Goal: Information Seeking & Learning: Learn about a topic

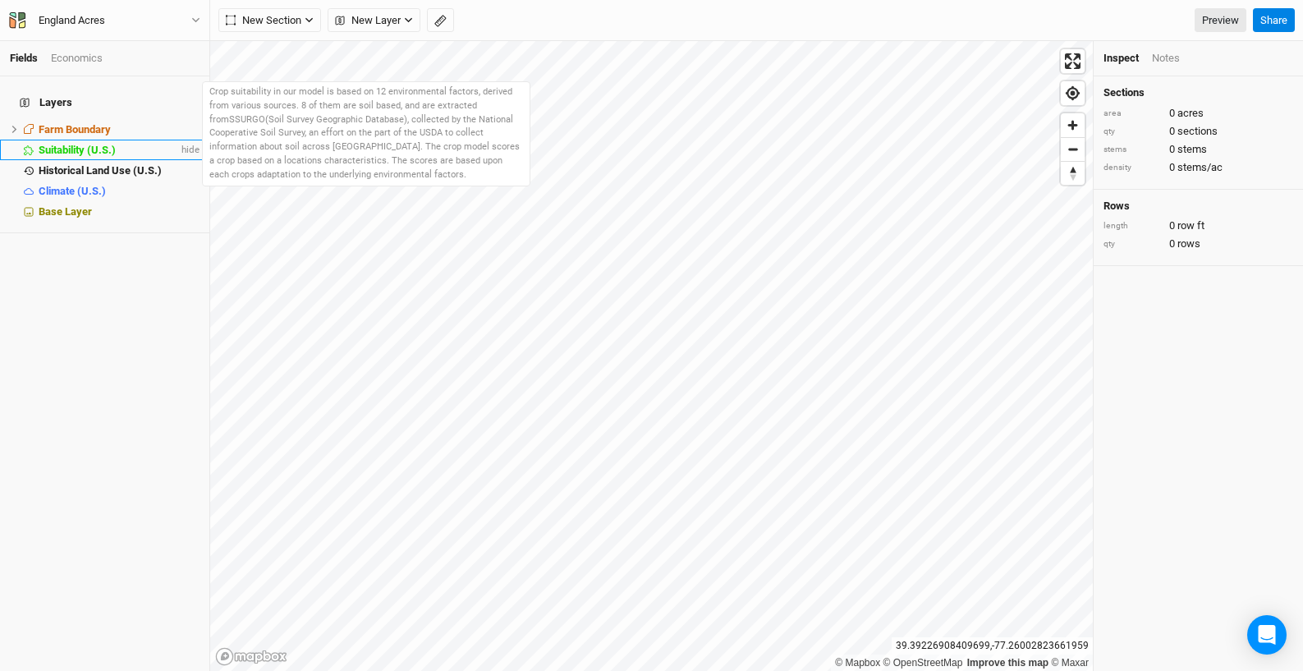
click at [53, 144] on span "Suitability (U.S.)" at bounding box center [77, 150] width 77 height 12
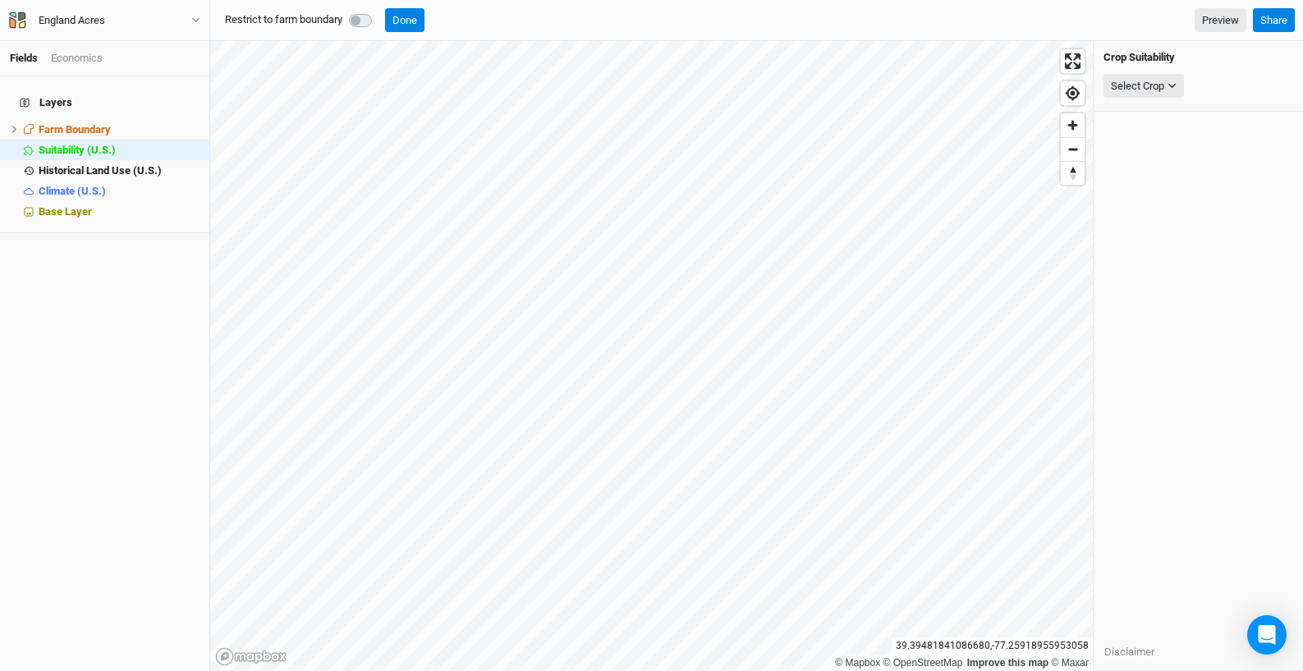
click at [378, 11] on label at bounding box center [378, 11] width 0 height 0
click at [1167, 90] on button "Select Crop" at bounding box center [1143, 86] width 80 height 25
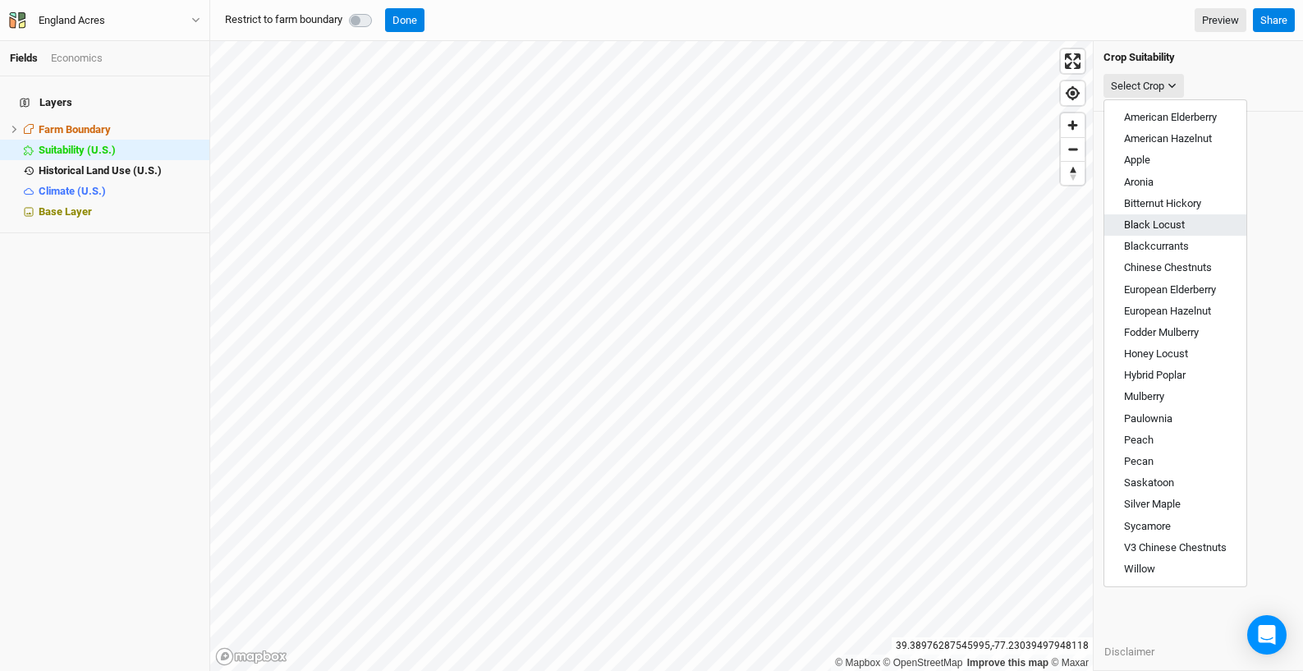
click at [1194, 222] on button "Black Locust" at bounding box center [1175, 224] width 142 height 21
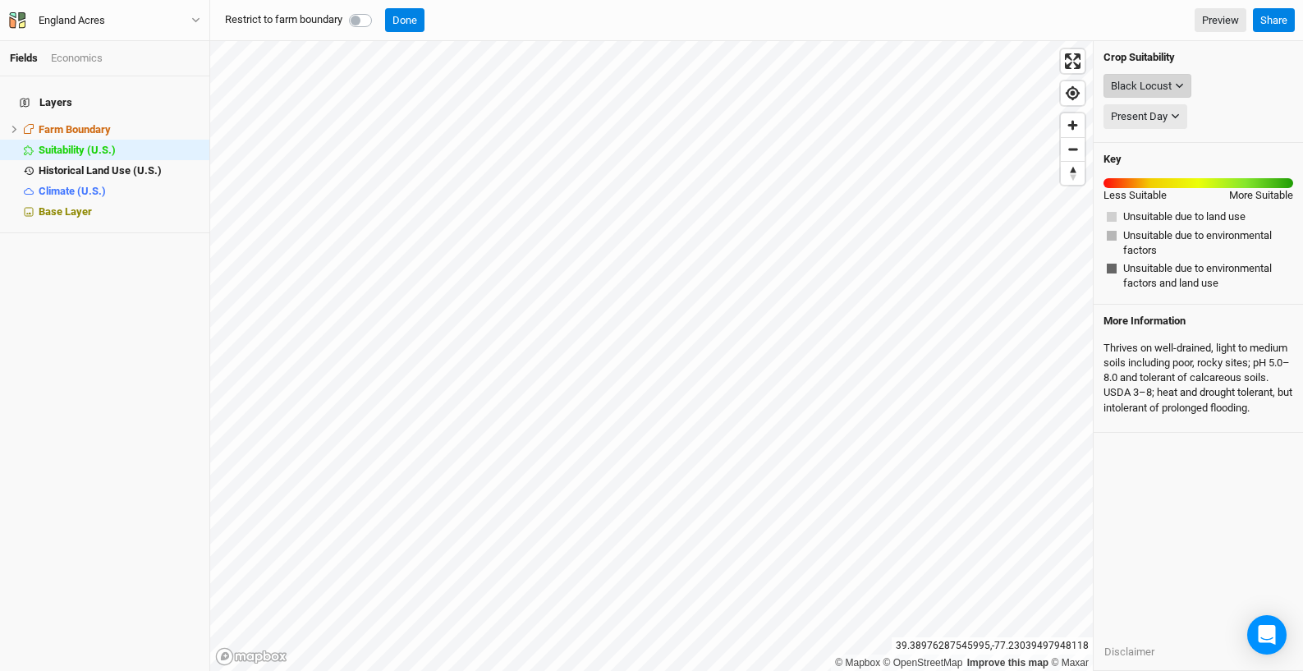
click at [1179, 88] on icon "button" at bounding box center [1179, 85] width 9 height 9
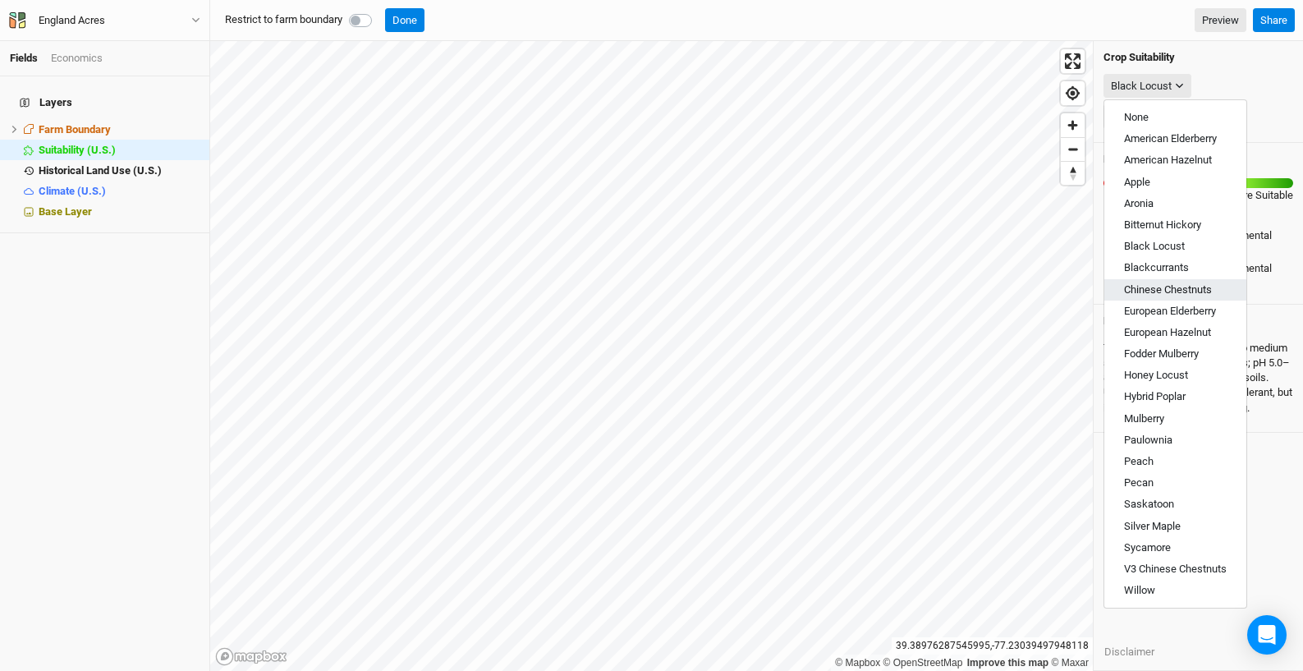
click at [1174, 280] on button "Chinese Chestnuts" at bounding box center [1175, 289] width 142 height 21
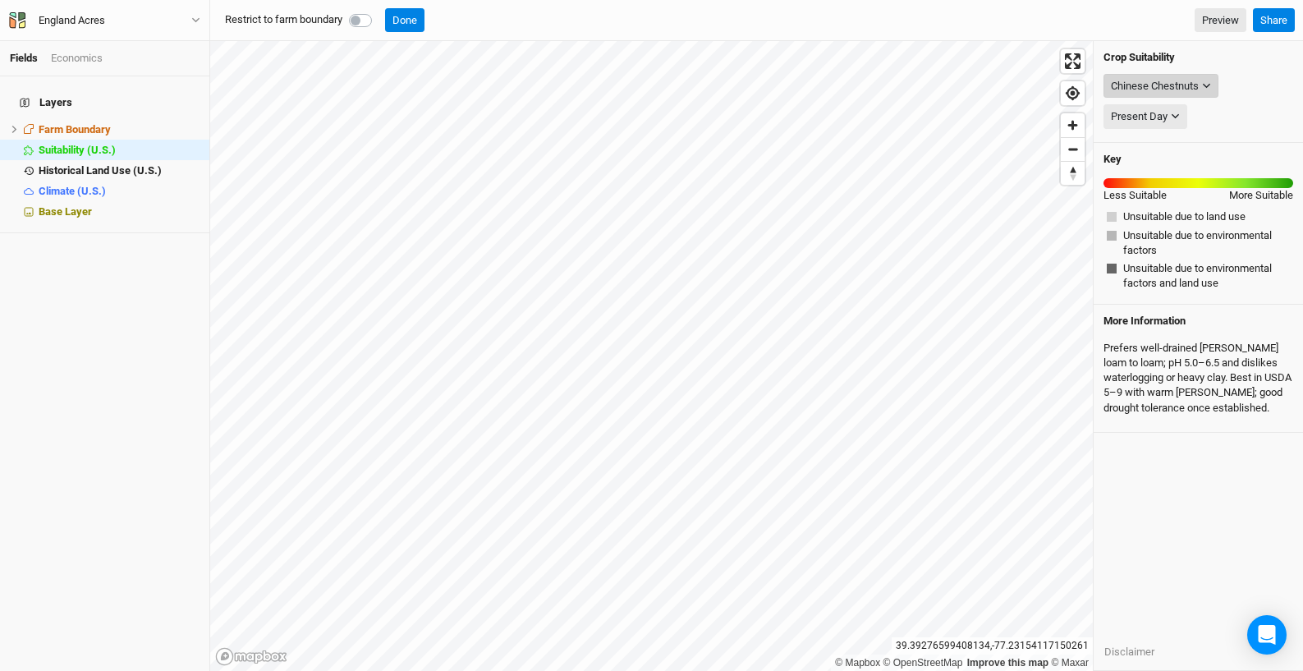
click at [1131, 80] on div "Chinese Chestnuts" at bounding box center [1155, 86] width 88 height 16
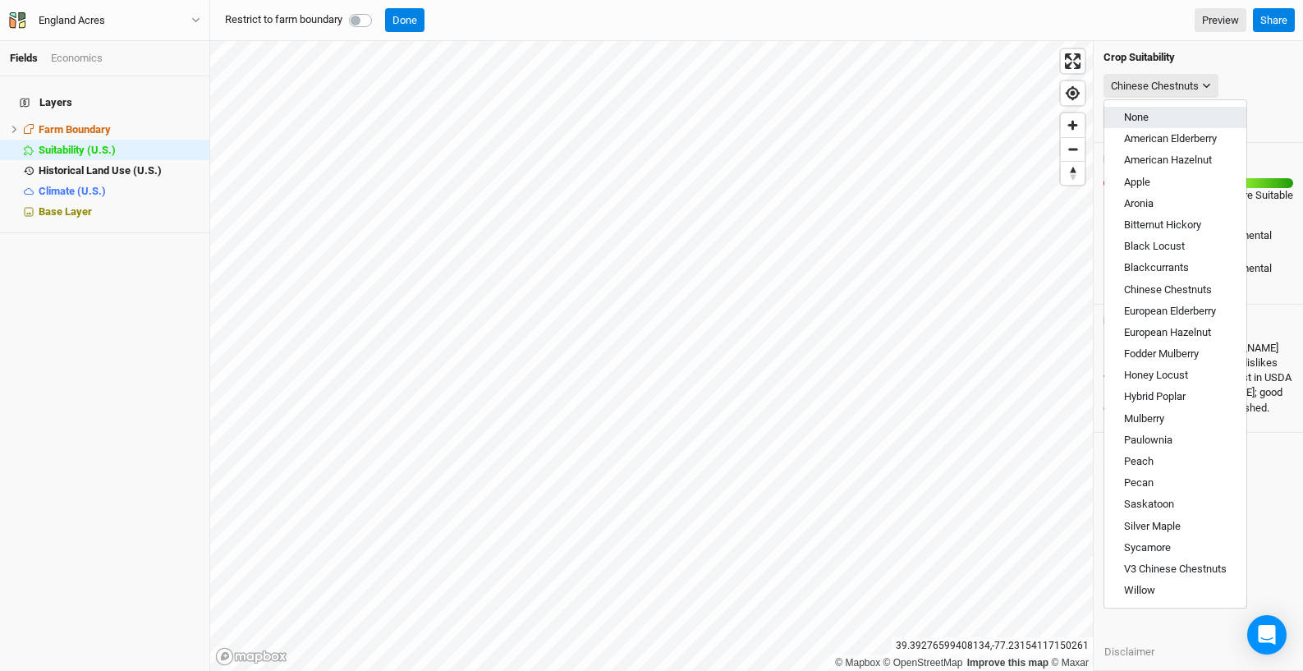
click at [1165, 119] on button "None" at bounding box center [1175, 117] width 142 height 21
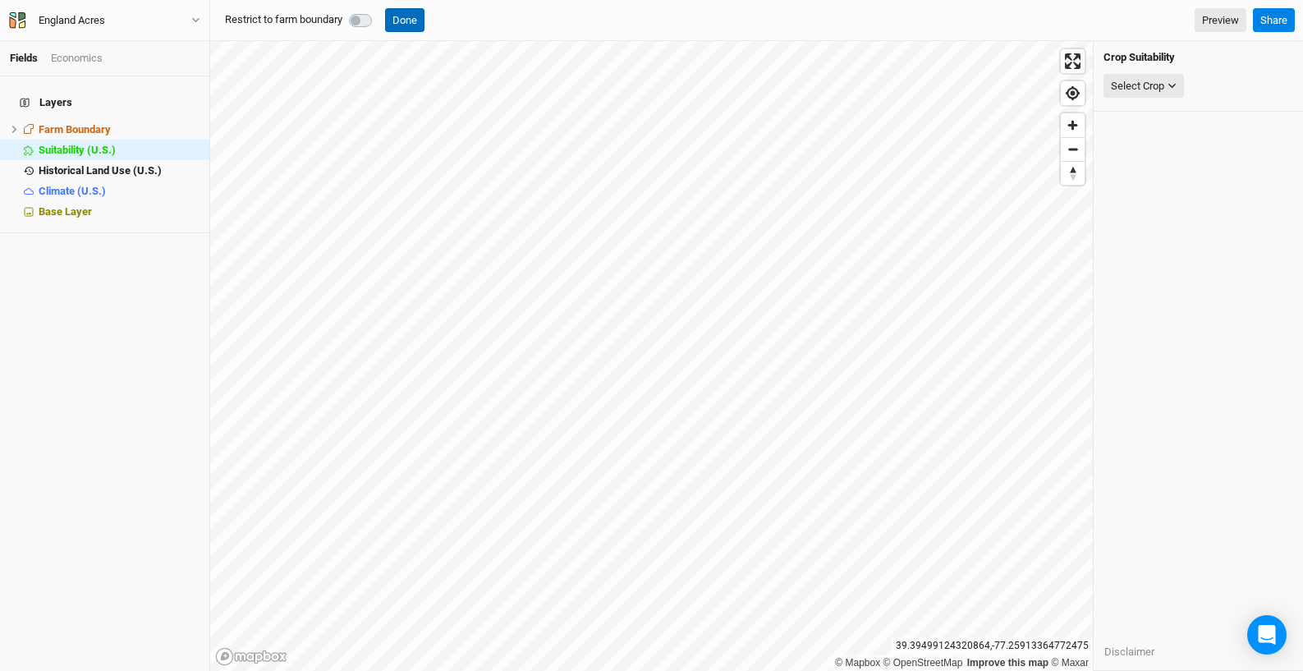
click at [415, 17] on button "Done" at bounding box center [404, 20] width 39 height 25
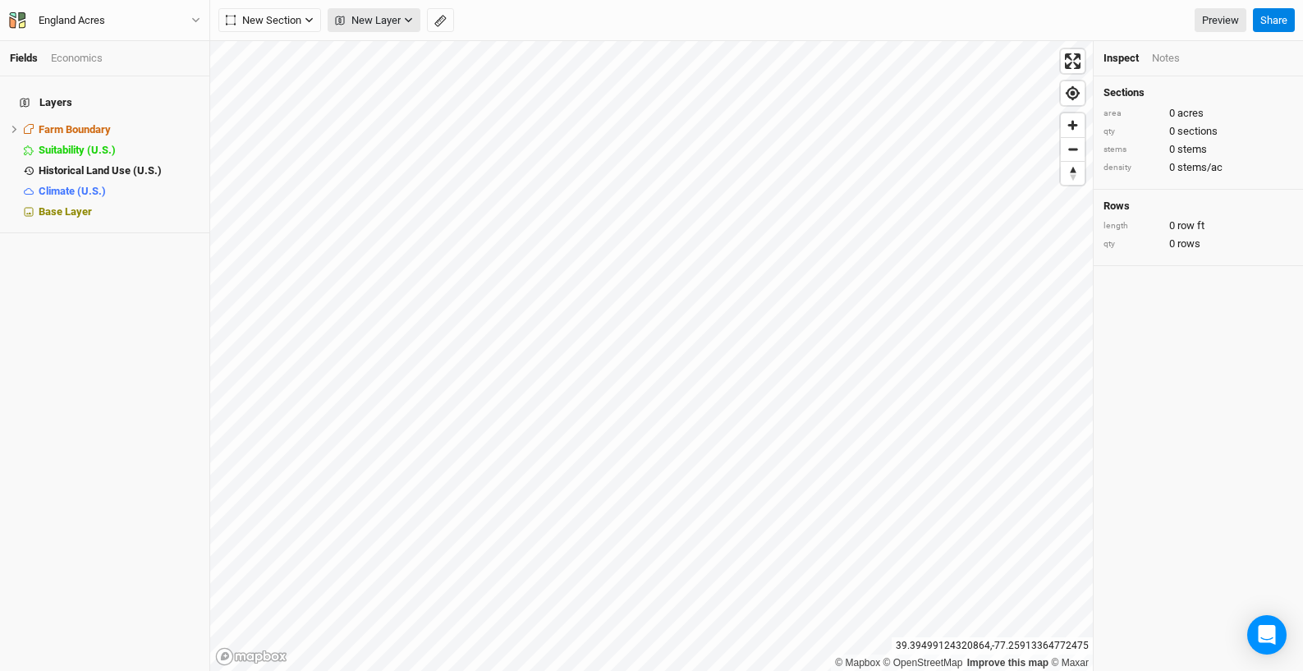
click at [378, 16] on span "New Layer" at bounding box center [368, 20] width 66 height 16
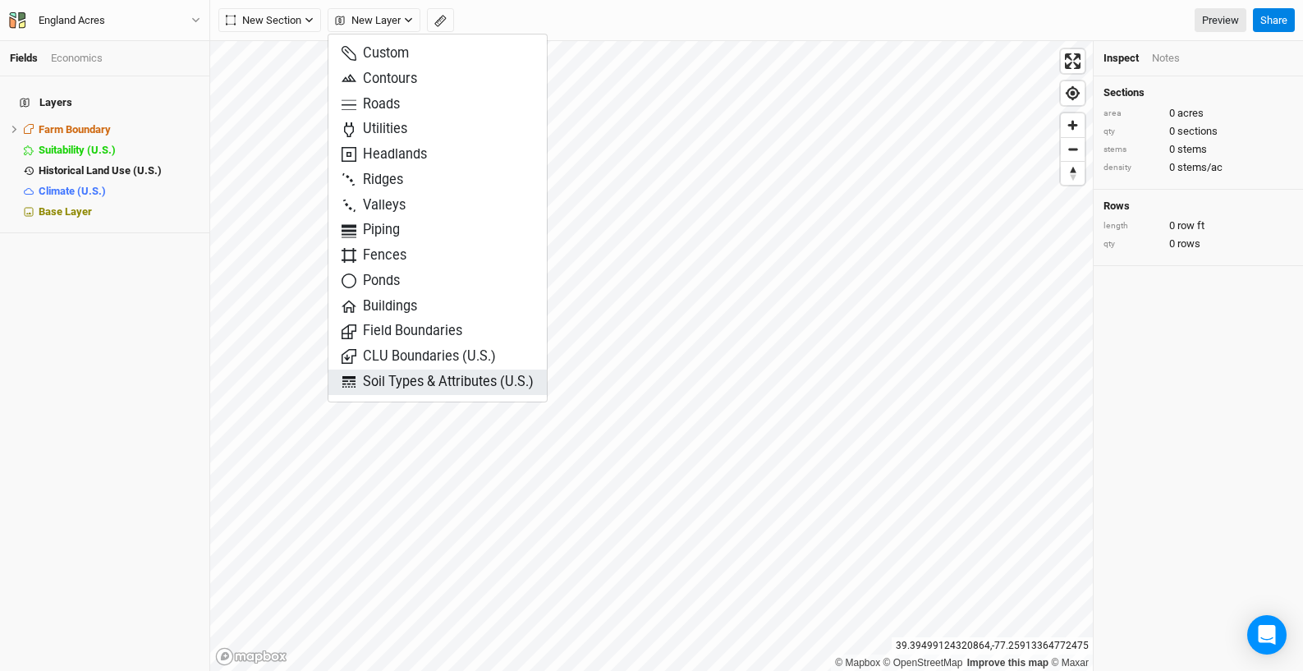
click at [440, 376] on span "Soil Types & Attributes (U.S.)" at bounding box center [437, 382] width 192 height 19
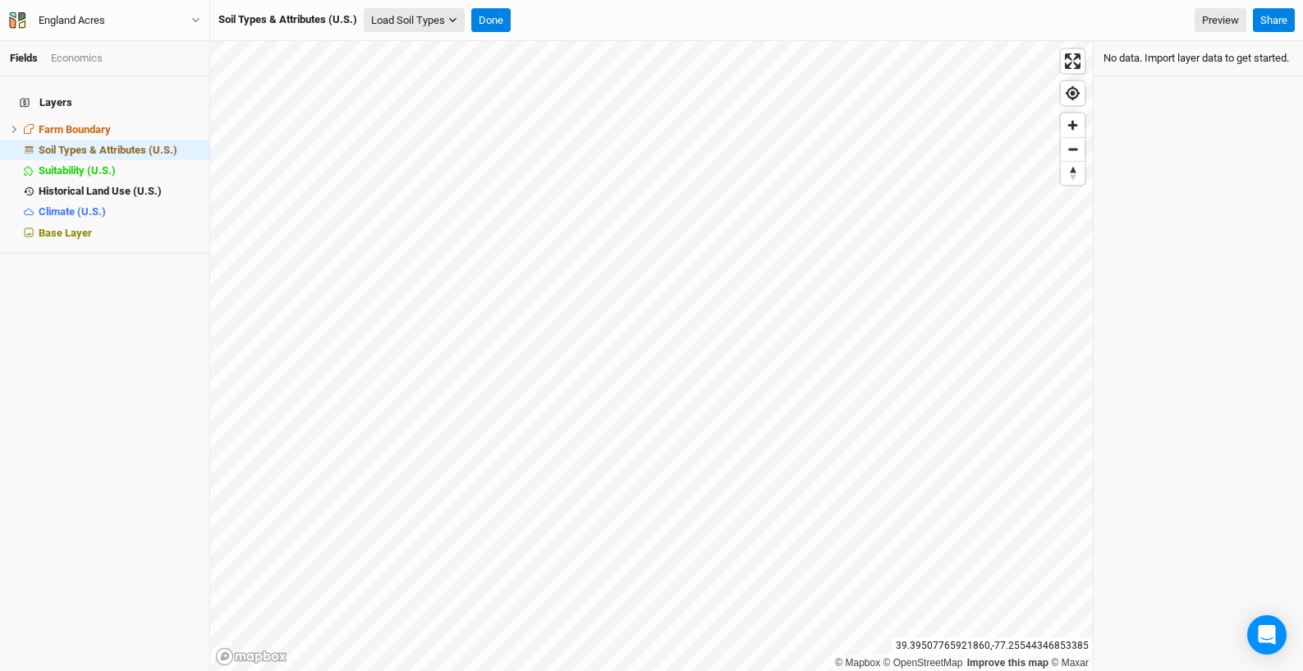
click at [402, 23] on button "Load Soil Types" at bounding box center [414, 20] width 101 height 25
click at [429, 44] on button "Load for Farm Boundary" at bounding box center [433, 48] width 137 height 21
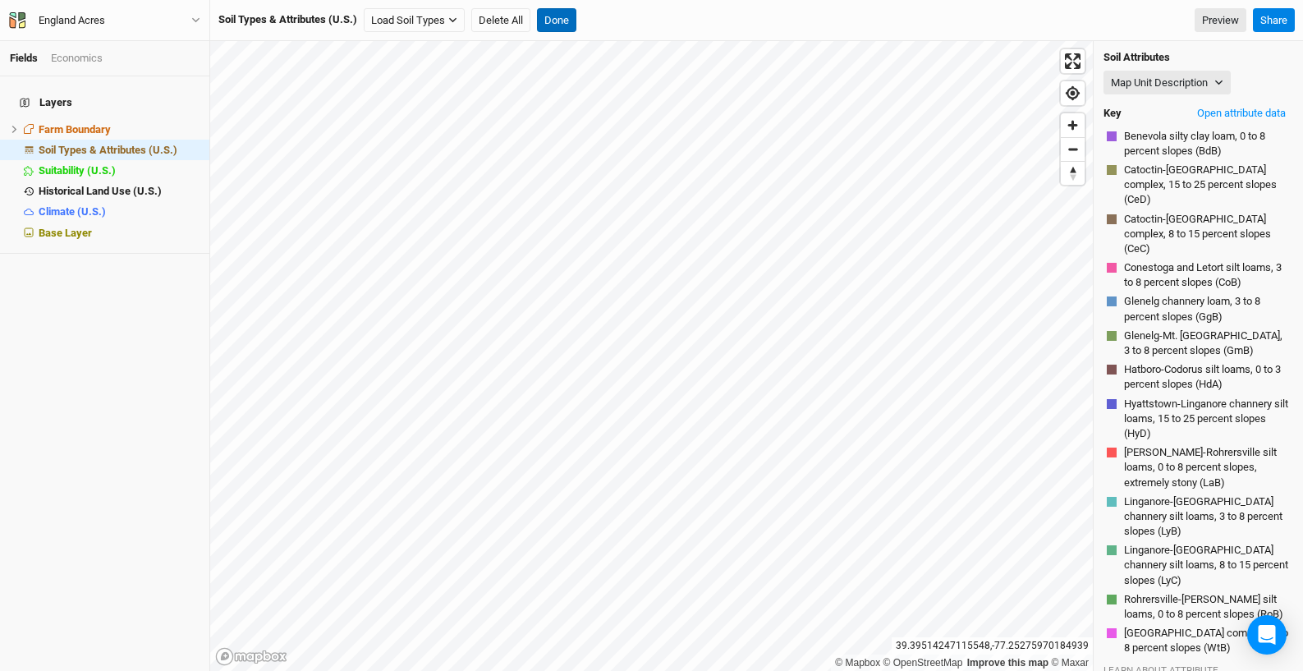
click at [567, 23] on button "Done" at bounding box center [556, 20] width 39 height 25
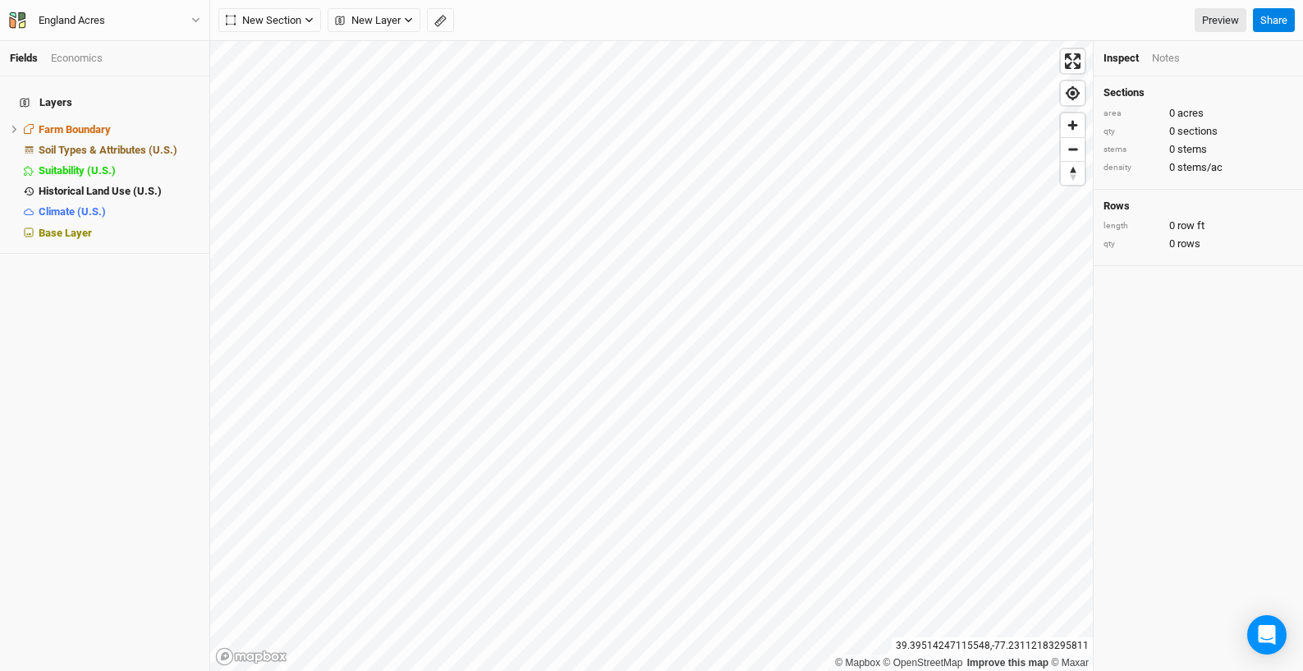
click at [1154, 53] on div "Notes" at bounding box center [1166, 58] width 28 height 15
click at [390, 23] on span "New Layer" at bounding box center [368, 20] width 66 height 16
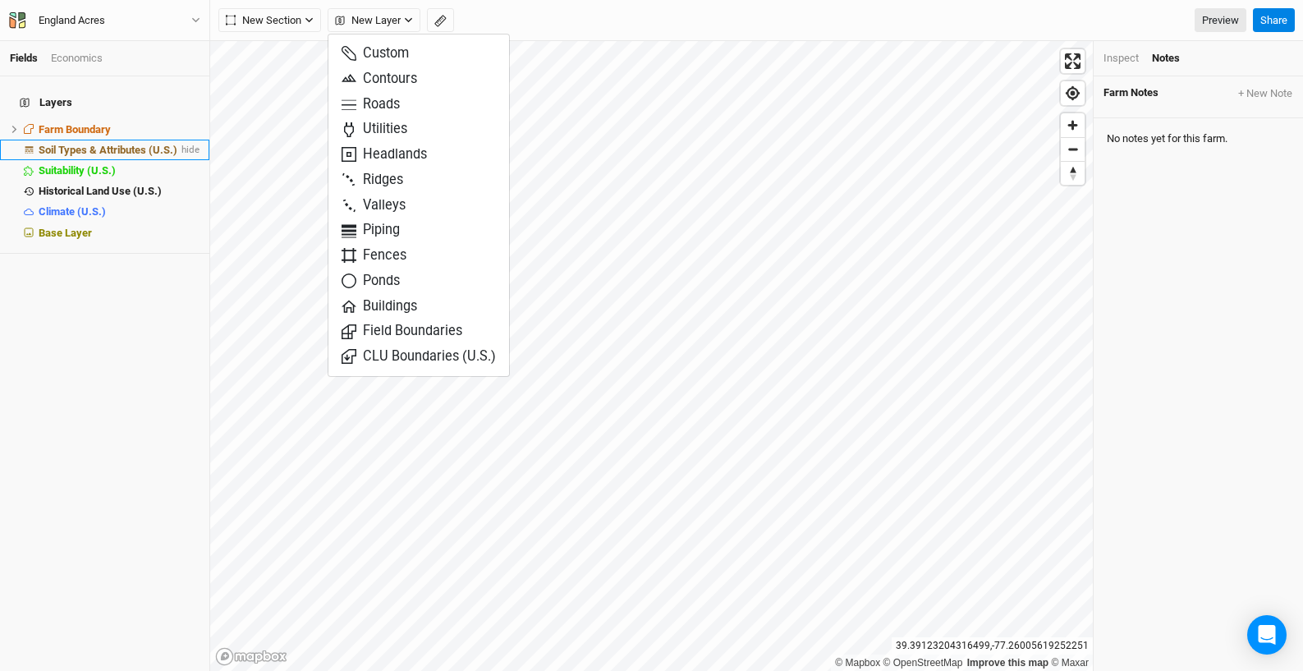
click at [126, 144] on span "Soil Types & Attributes (U.S.)" at bounding box center [108, 150] width 139 height 12
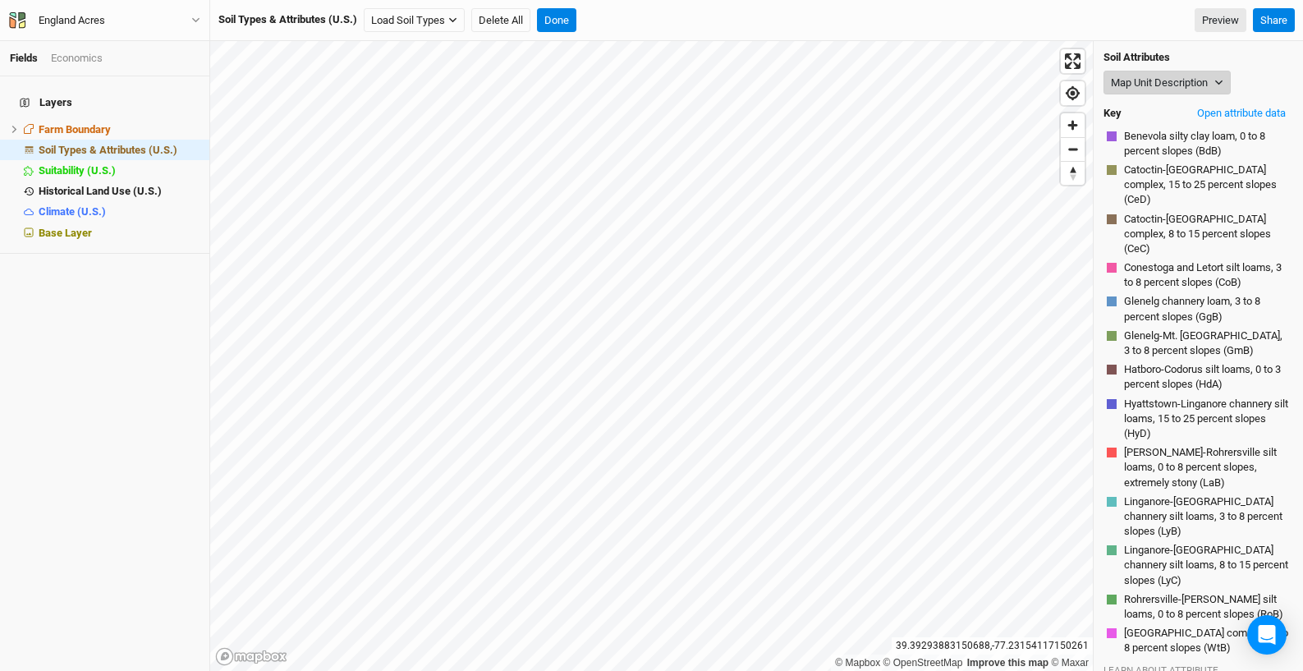
click at [1179, 84] on button "Map Unit Description" at bounding box center [1166, 83] width 127 height 25
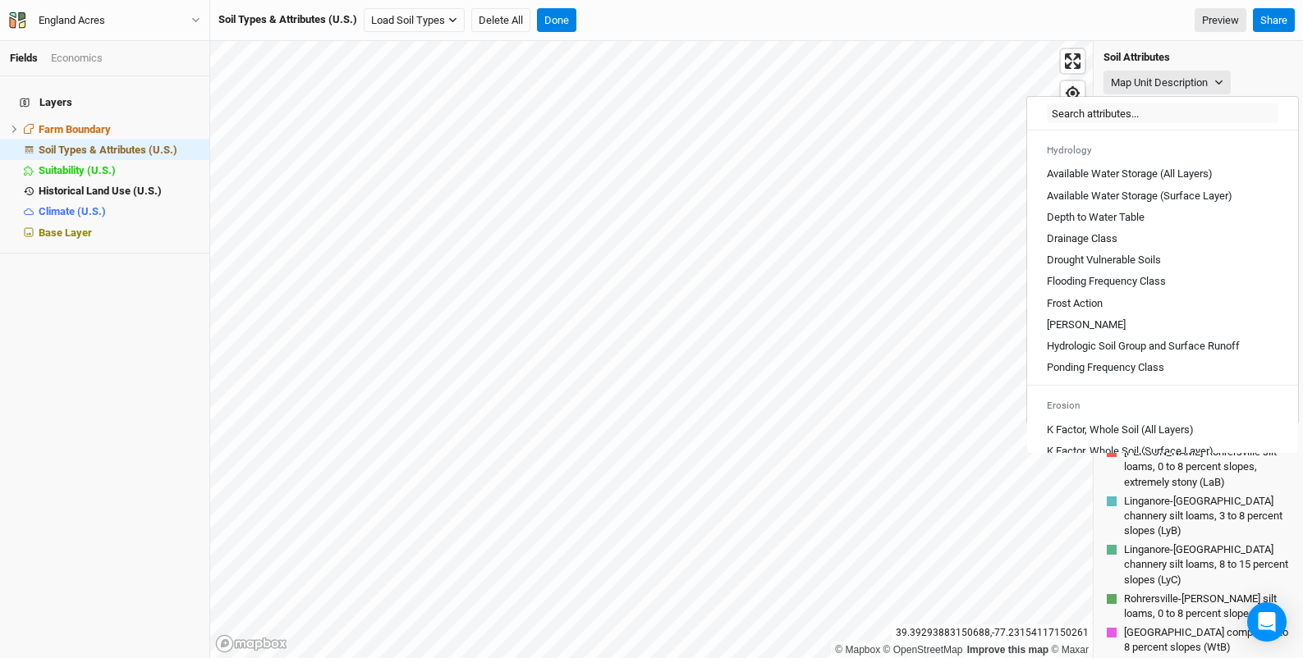
scroll to position [492, 0]
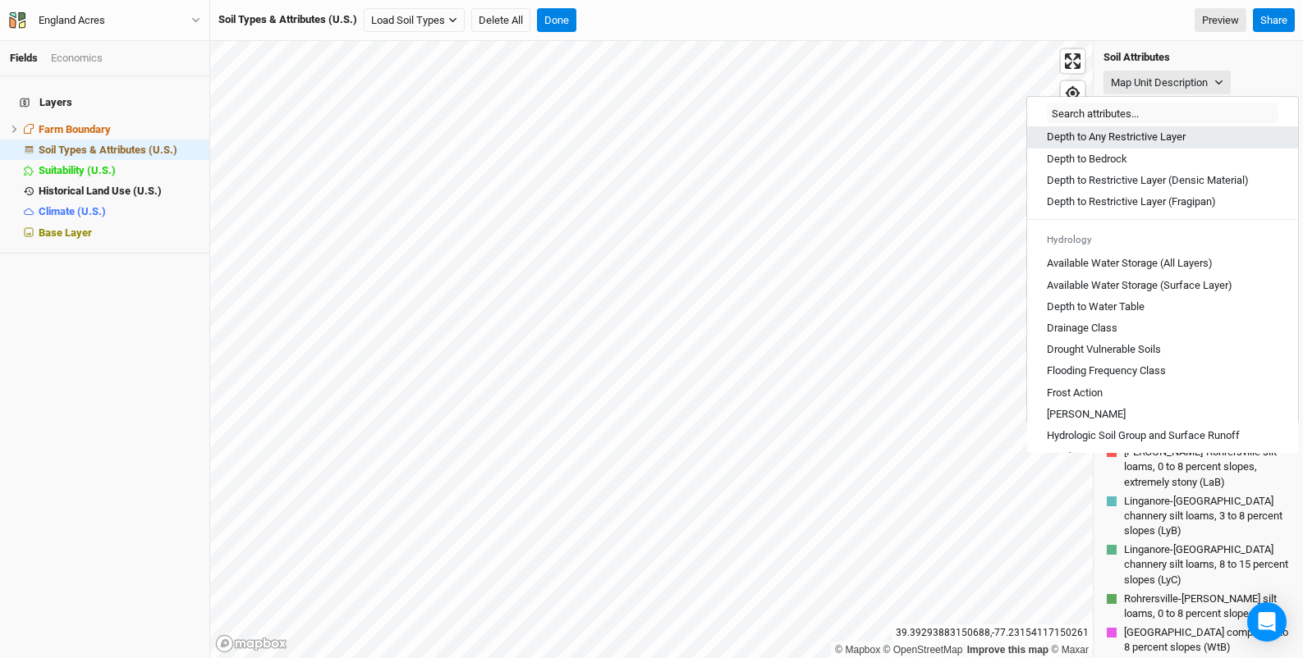
click at [1129, 144] on Layer "Depth to Any Restrictive Layer" at bounding box center [1116, 137] width 139 height 15
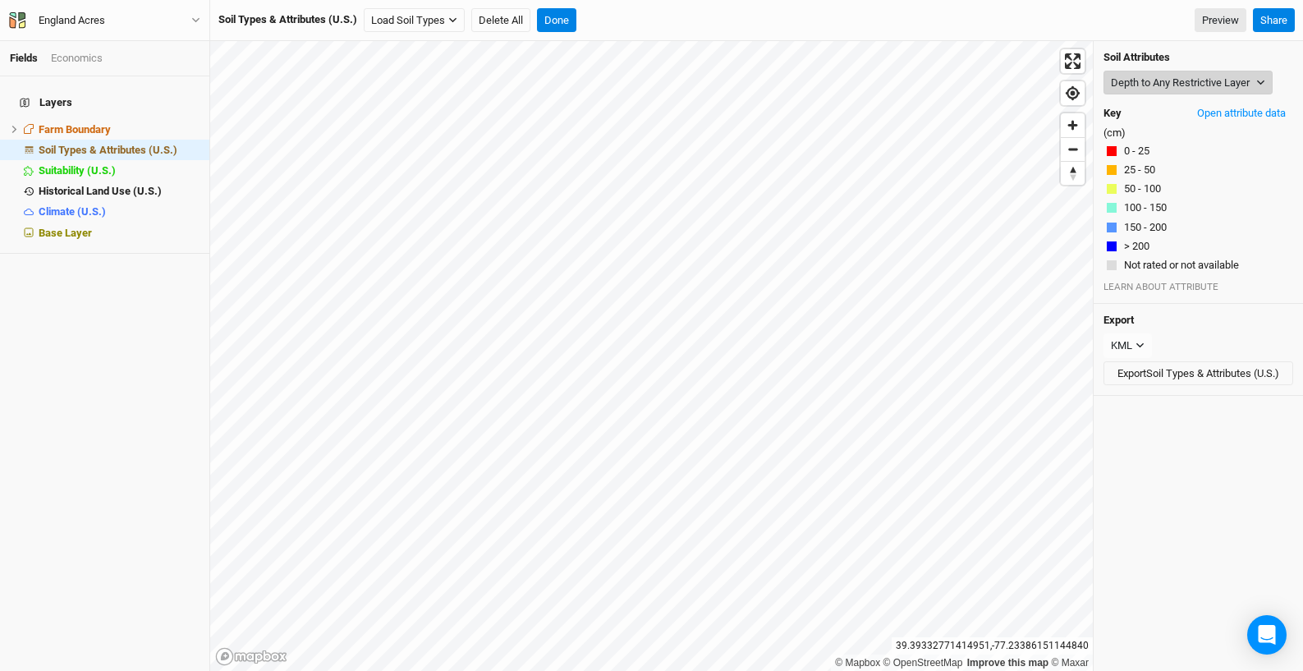
click at [1204, 87] on button "Depth to Any Restrictive Layer" at bounding box center [1187, 83] width 169 height 25
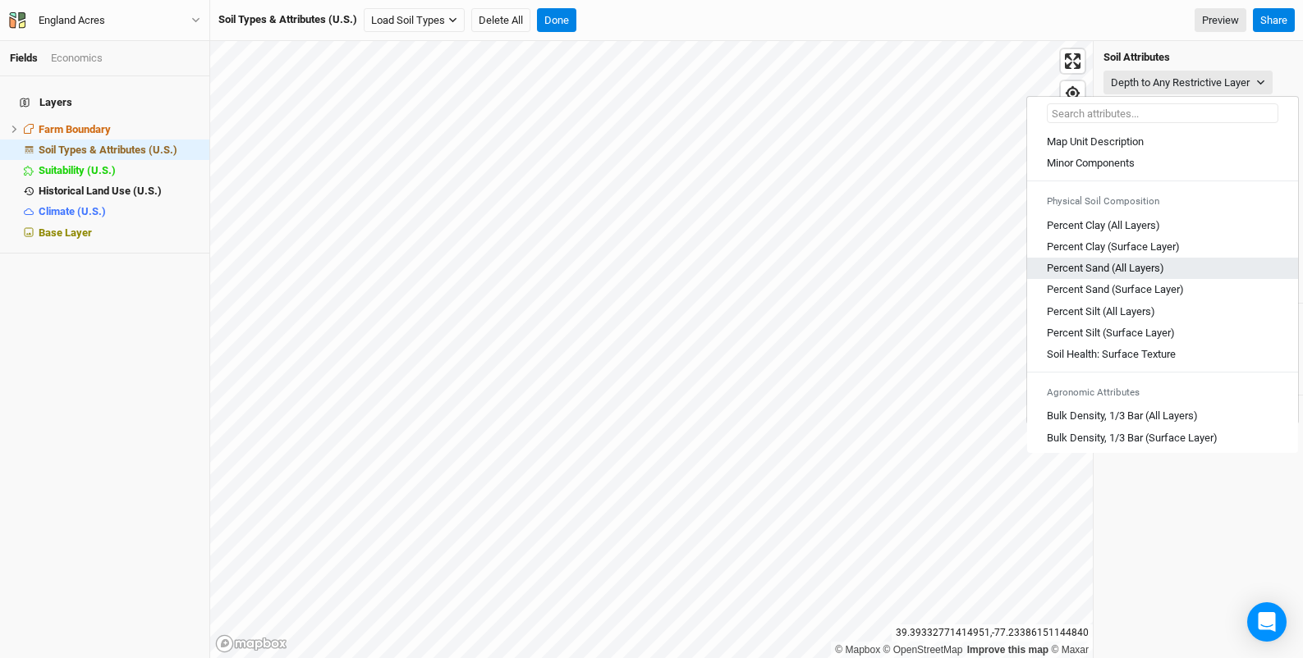
click at [1176, 261] on div "Percent Sand (All Layers)" at bounding box center [1162, 268] width 231 height 15
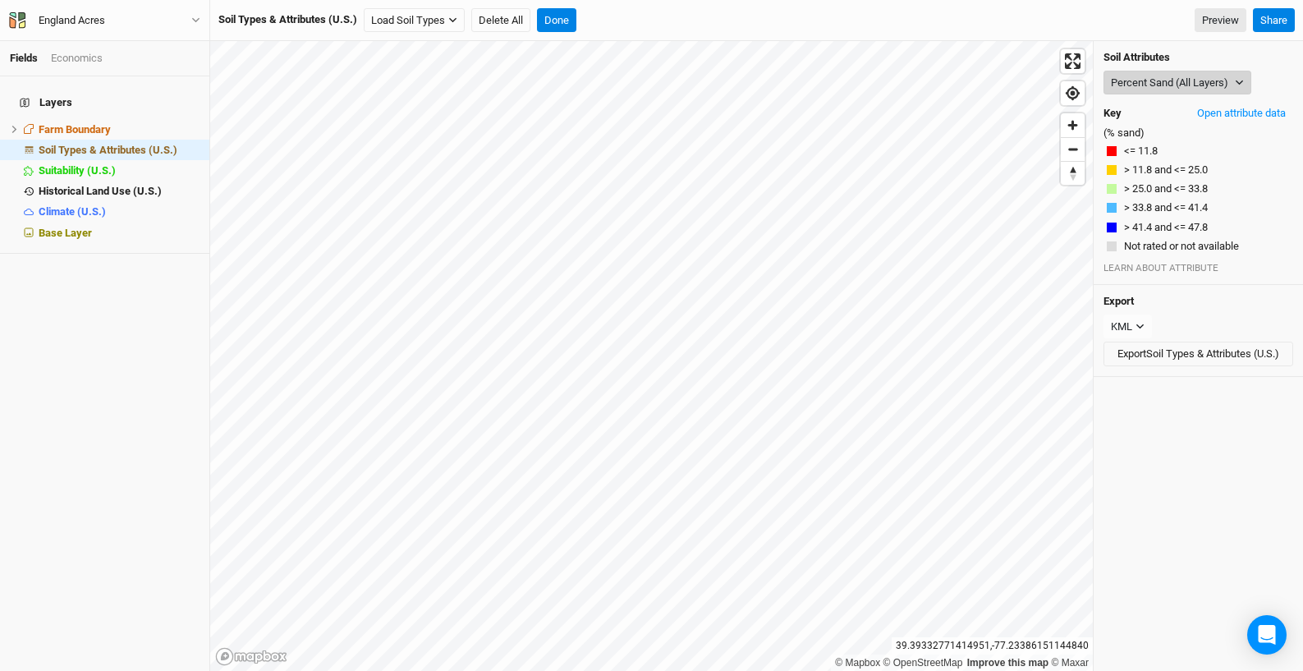
click at [1178, 78] on button "Percent Sand (All Layers)" at bounding box center [1177, 83] width 148 height 25
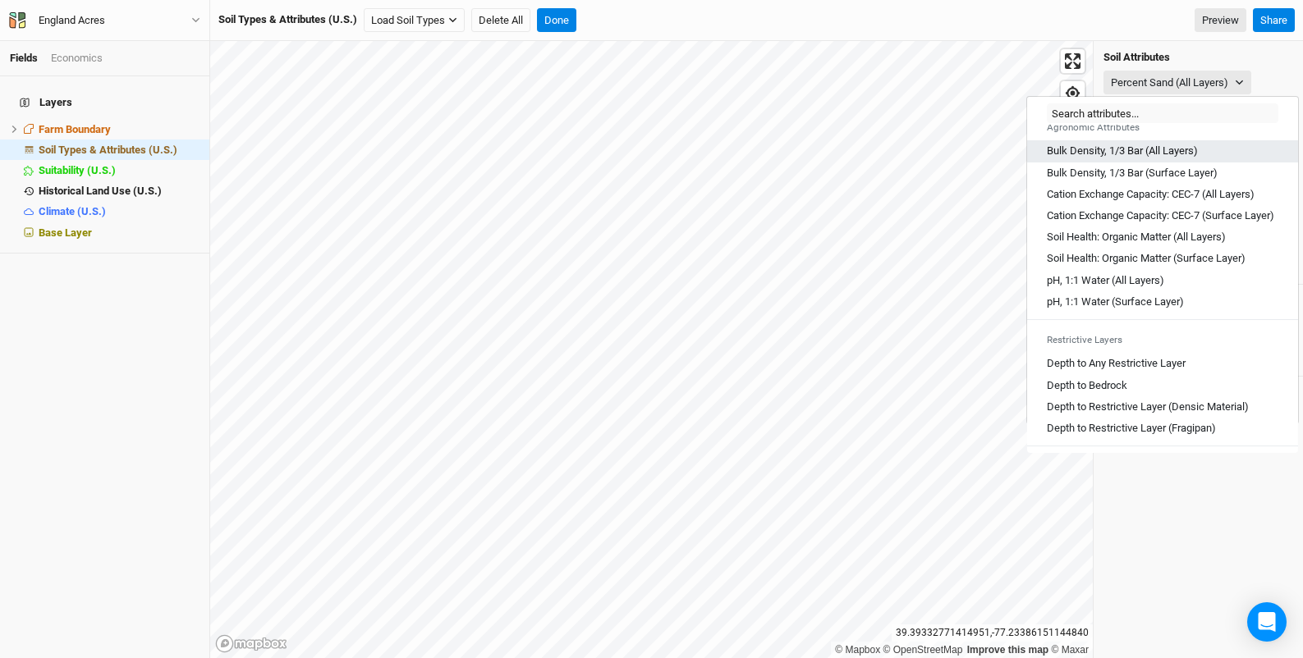
scroll to position [287, 0]
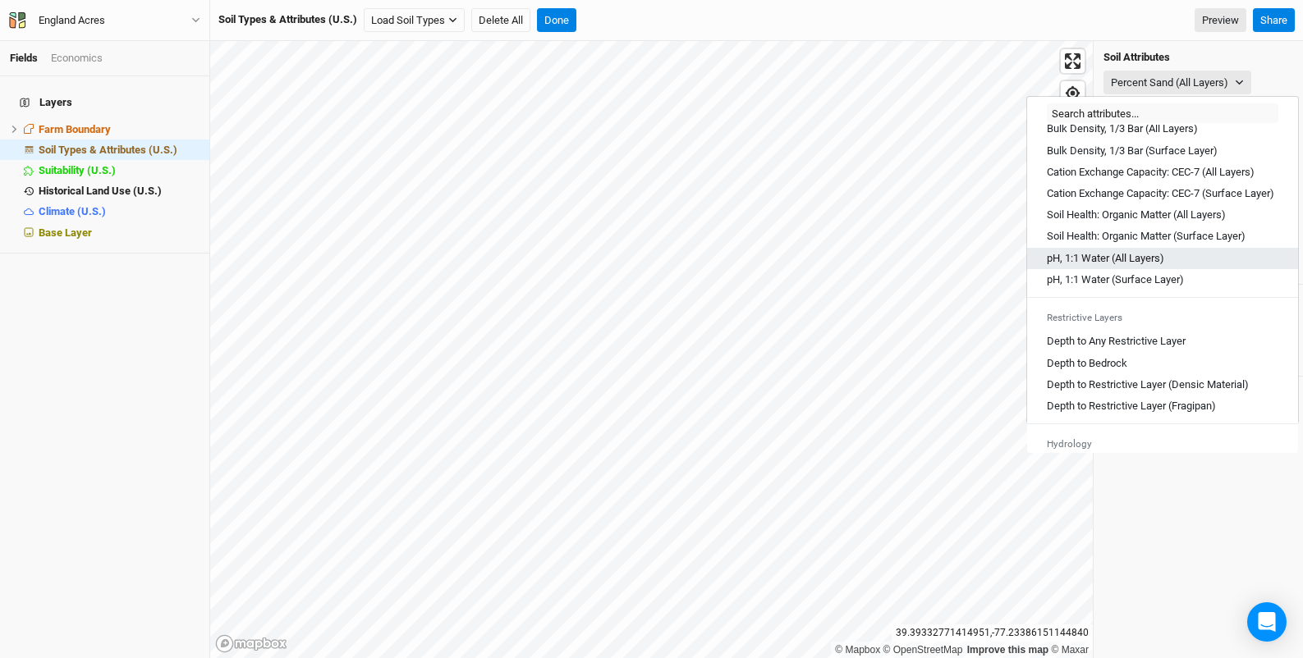
click at [1125, 269] on link "pH, 1:1 Water (All Layers)" at bounding box center [1162, 258] width 271 height 21
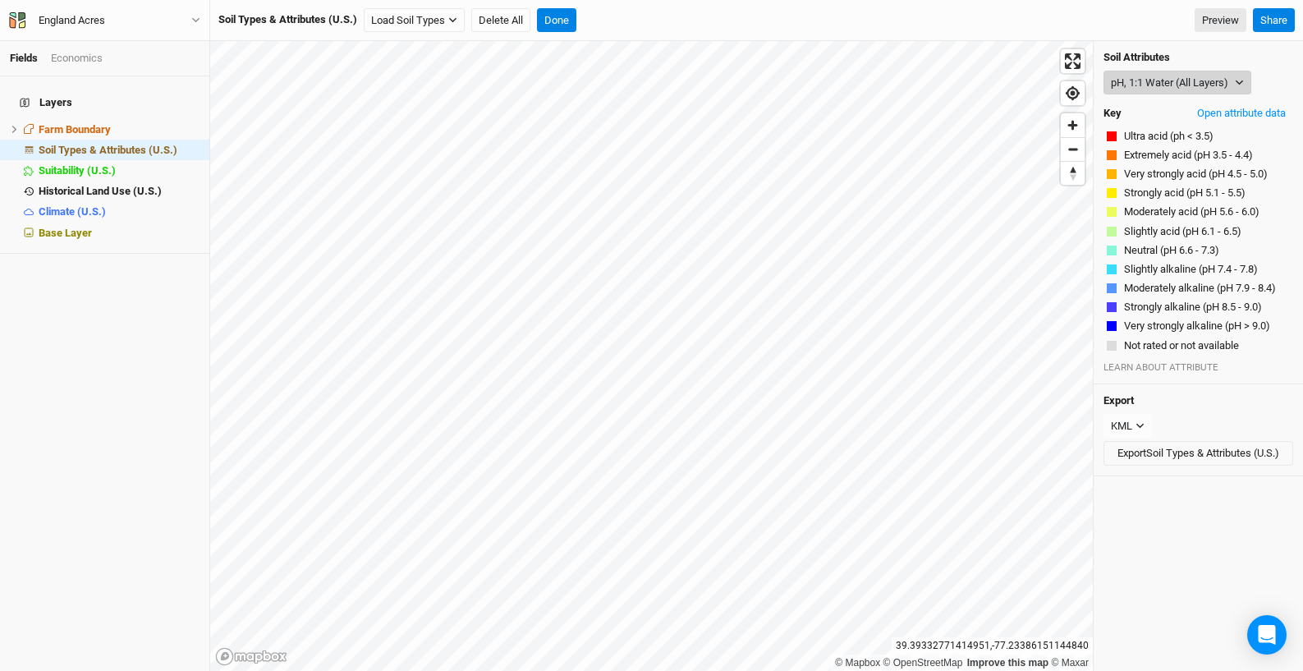
click at [1177, 85] on button "pH, 1:1 Water (All Layers)" at bounding box center [1177, 83] width 148 height 25
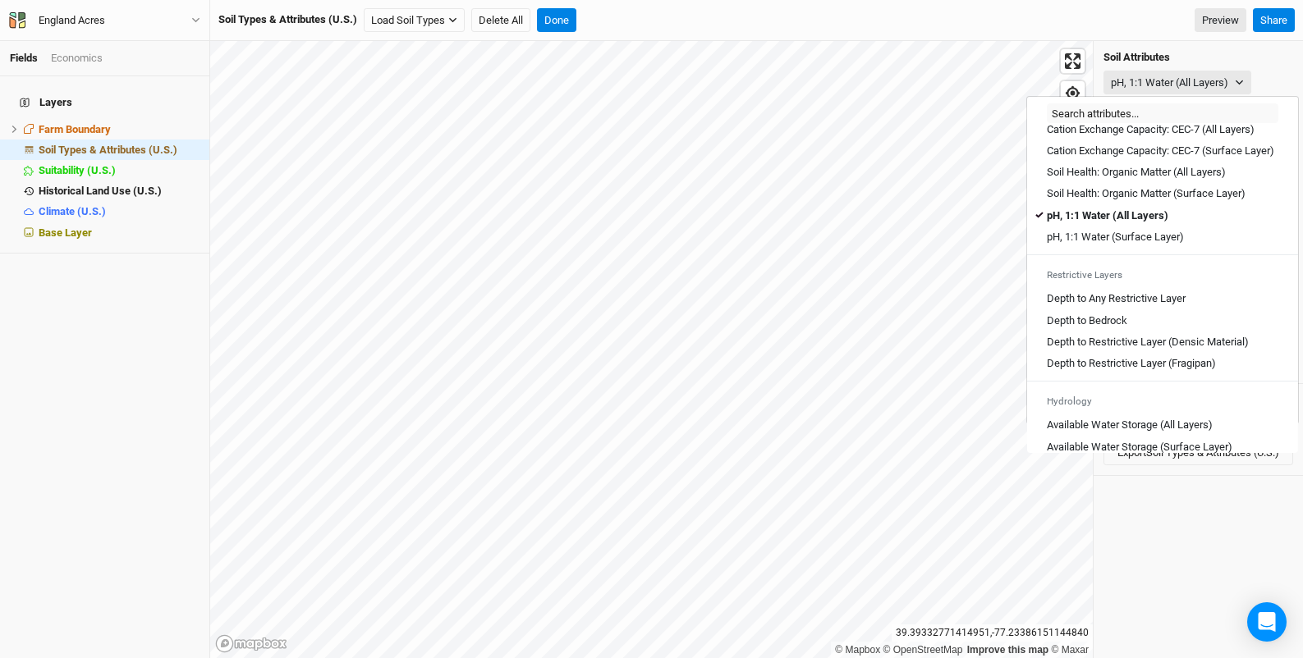
scroll to position [332, 0]
click at [1153, 327] on div "Depth to Bedrock" at bounding box center [1162, 319] width 231 height 15
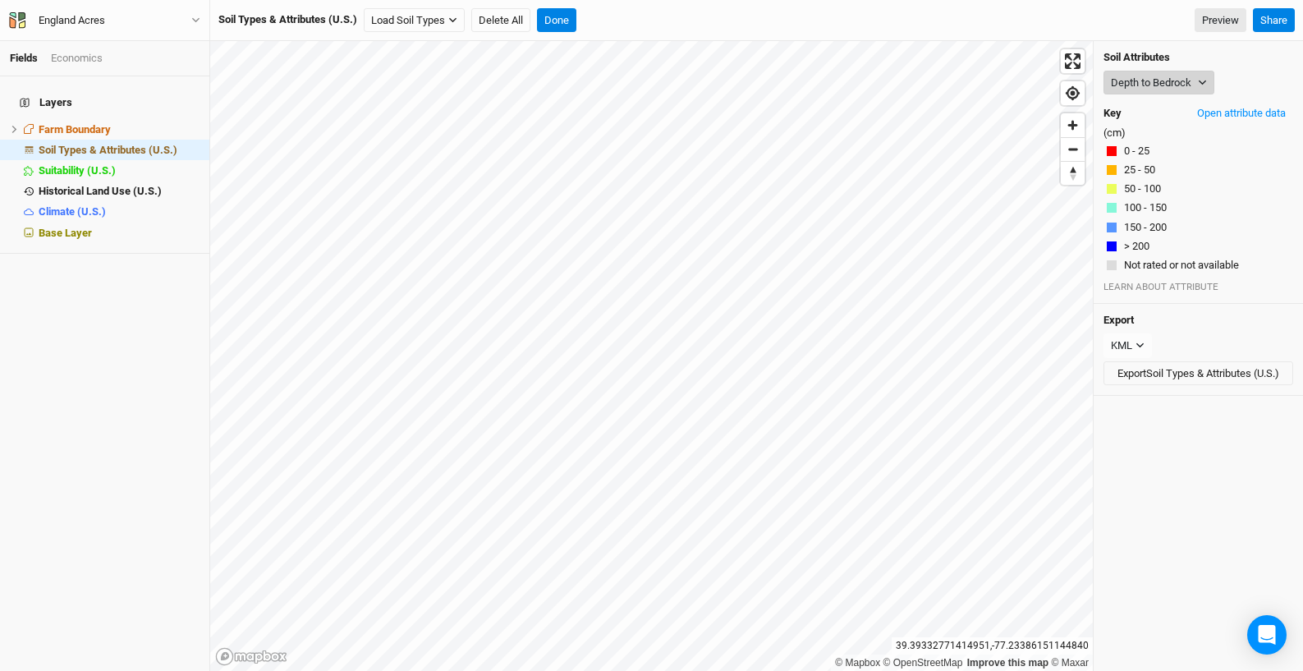
click at [1165, 85] on button "Depth to Bedrock" at bounding box center [1158, 83] width 111 height 25
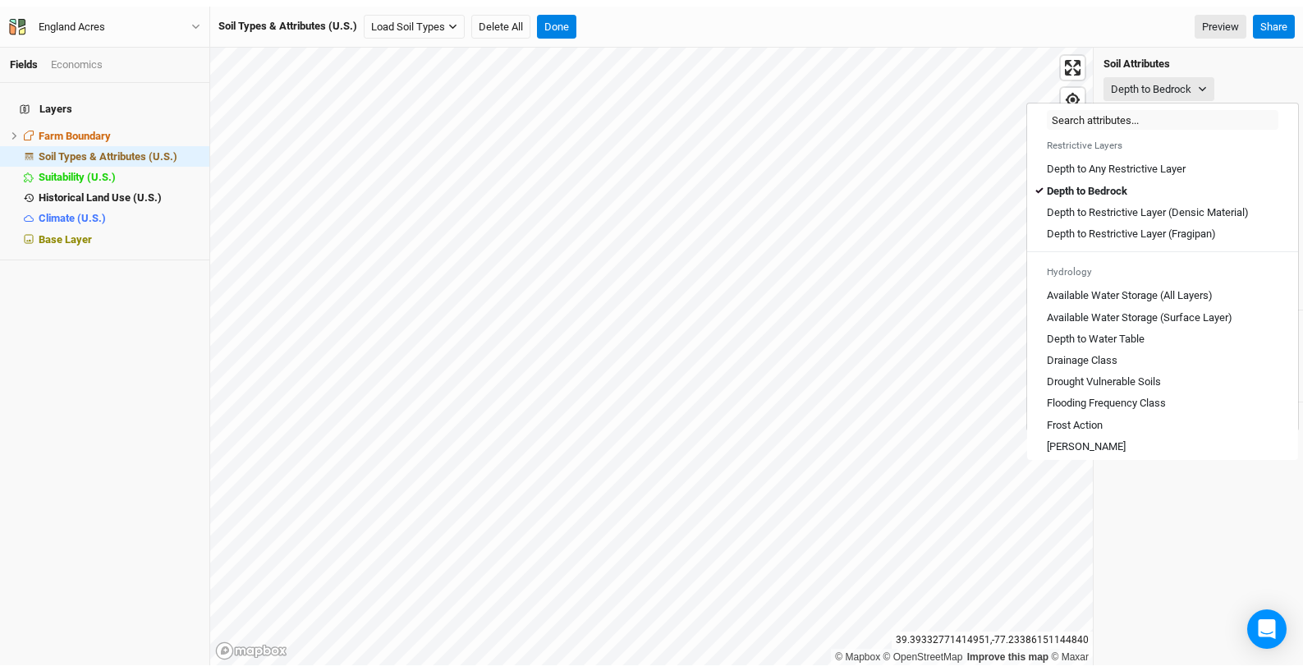
scroll to position [483, 0]
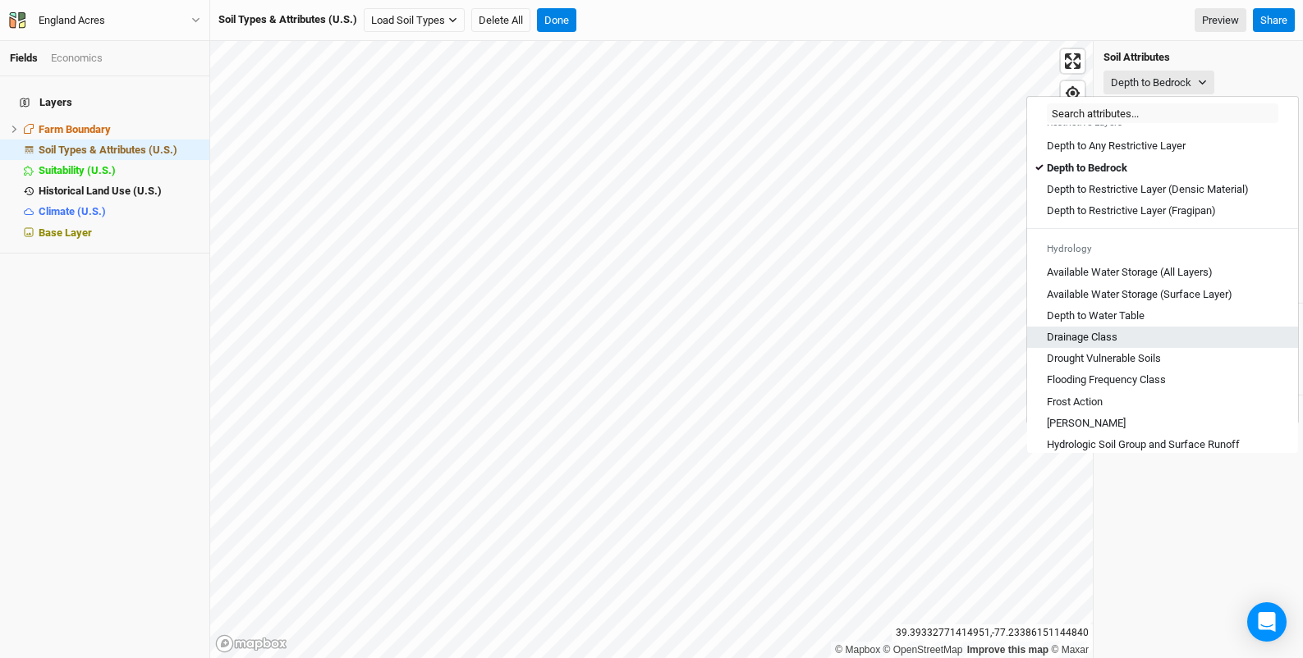
click at [1197, 345] on div "Drainage Class" at bounding box center [1162, 337] width 231 height 15
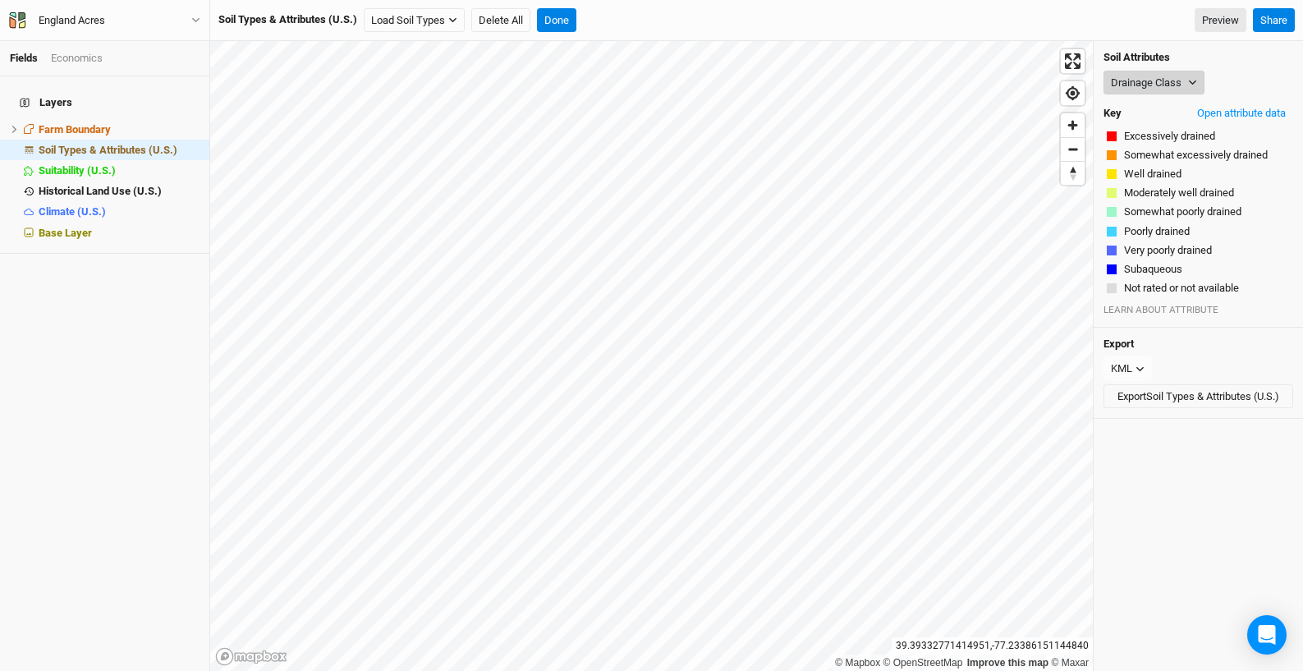
click at [1191, 80] on icon "button" at bounding box center [1192, 82] width 9 height 9
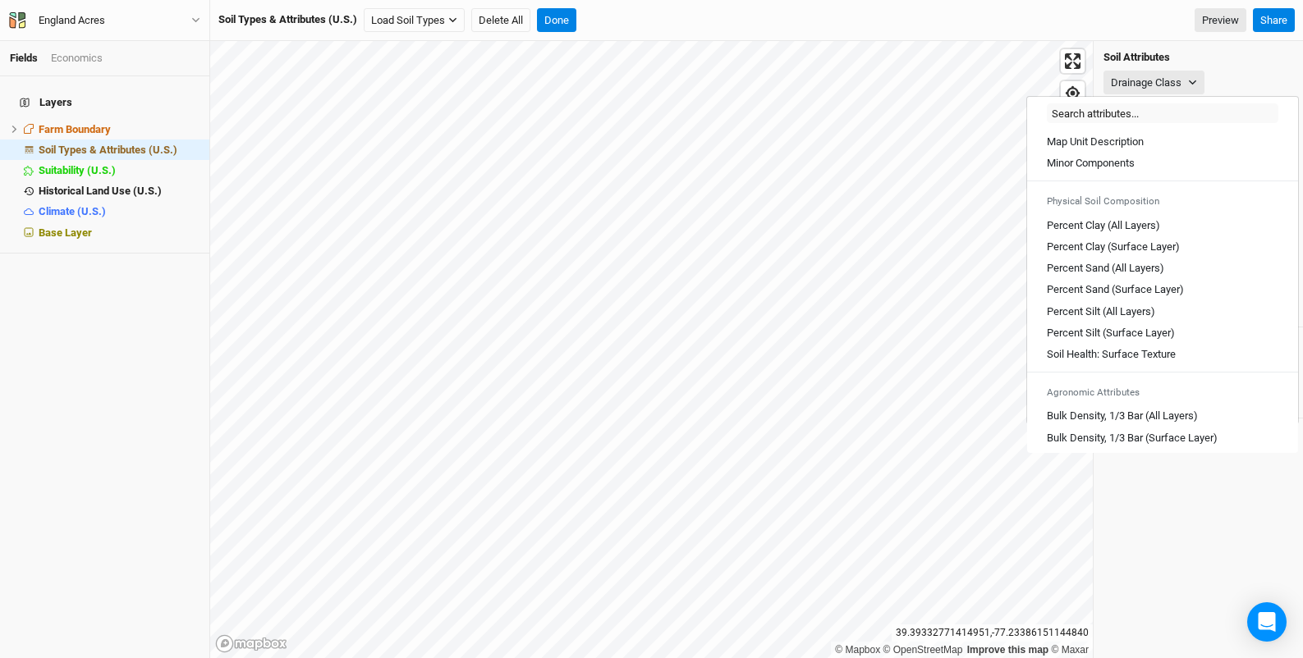
click at [1224, 66] on div "Soil Attributes Drainage Class Key Open attribute data Excessively drained Some…" at bounding box center [1197, 184] width 209 height 286
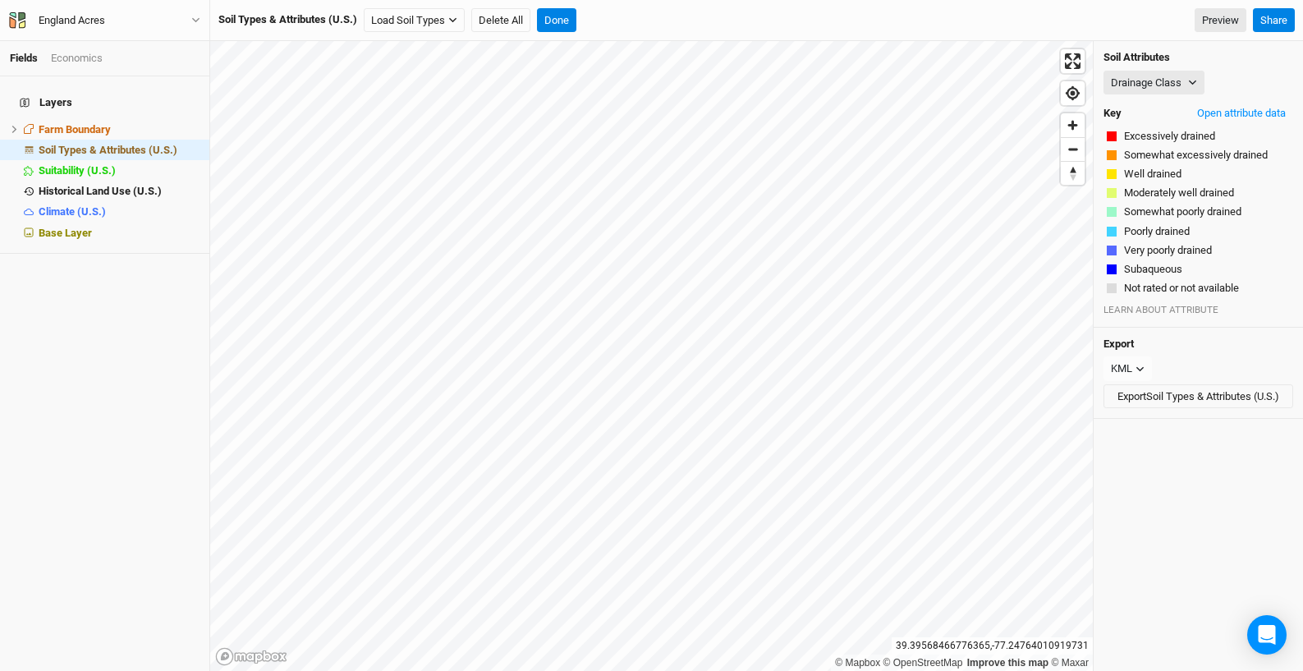
click at [678, 23] on div "Soil Types & Attributes (U.S.) Load Soil Types Load for Farm Boundary Load for …" at bounding box center [732, 20] width 1028 height 25
